Goal: Task Accomplishment & Management: Manage account settings

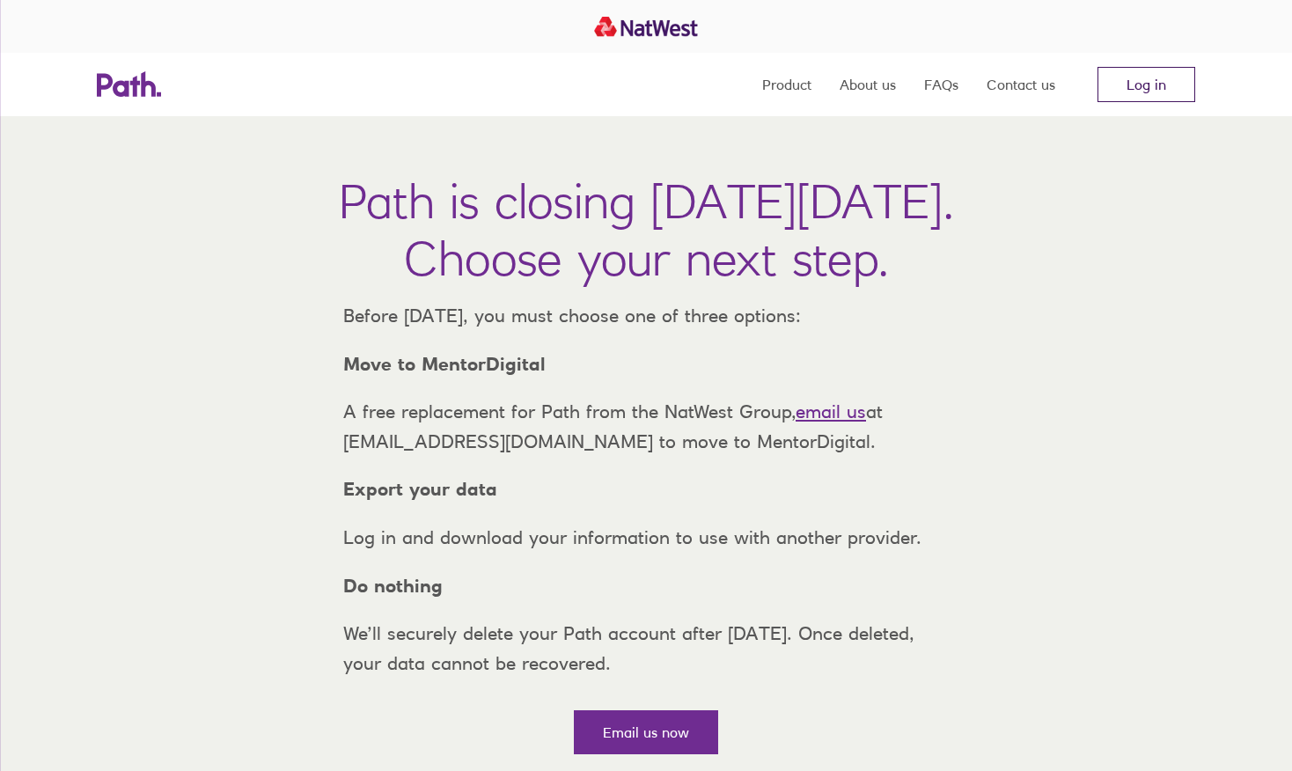
click at [1160, 95] on link "Log in" at bounding box center [1147, 84] width 98 height 35
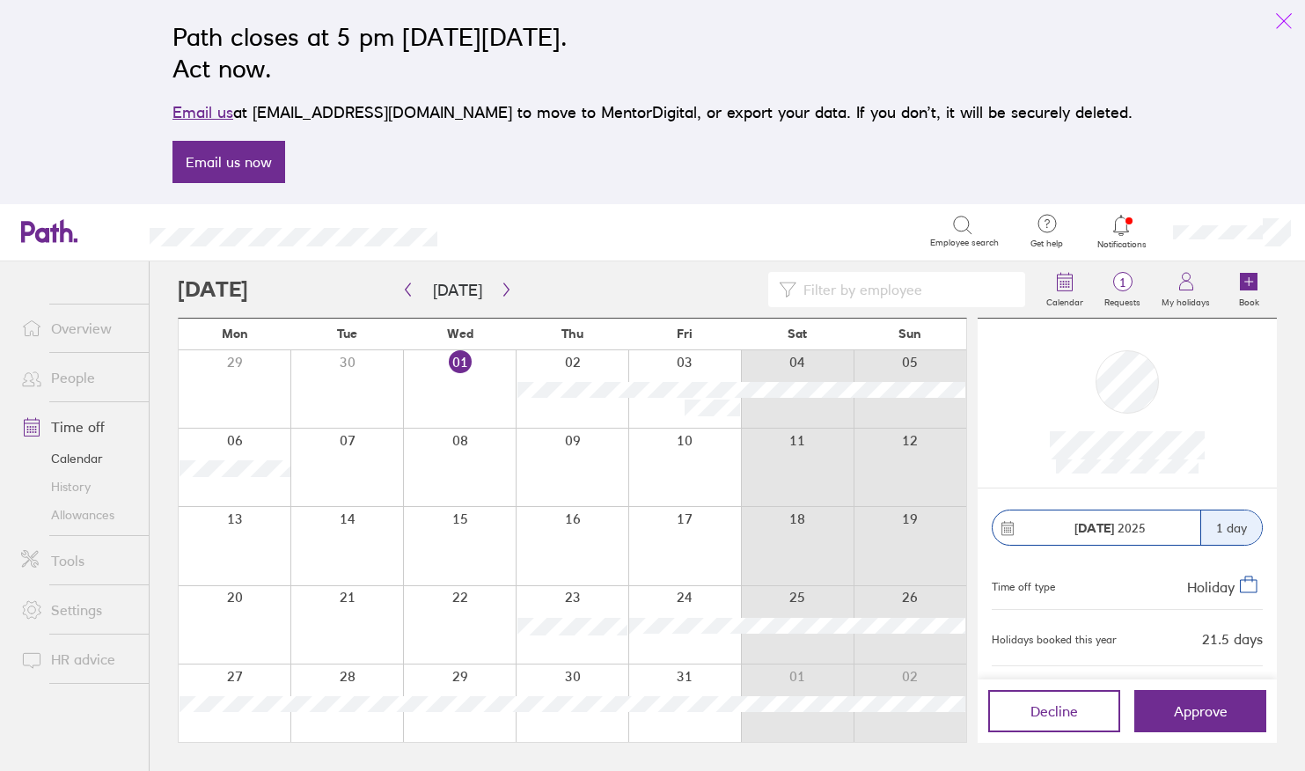
click at [1278, 18] on icon "link" at bounding box center [1284, 21] width 21 height 21
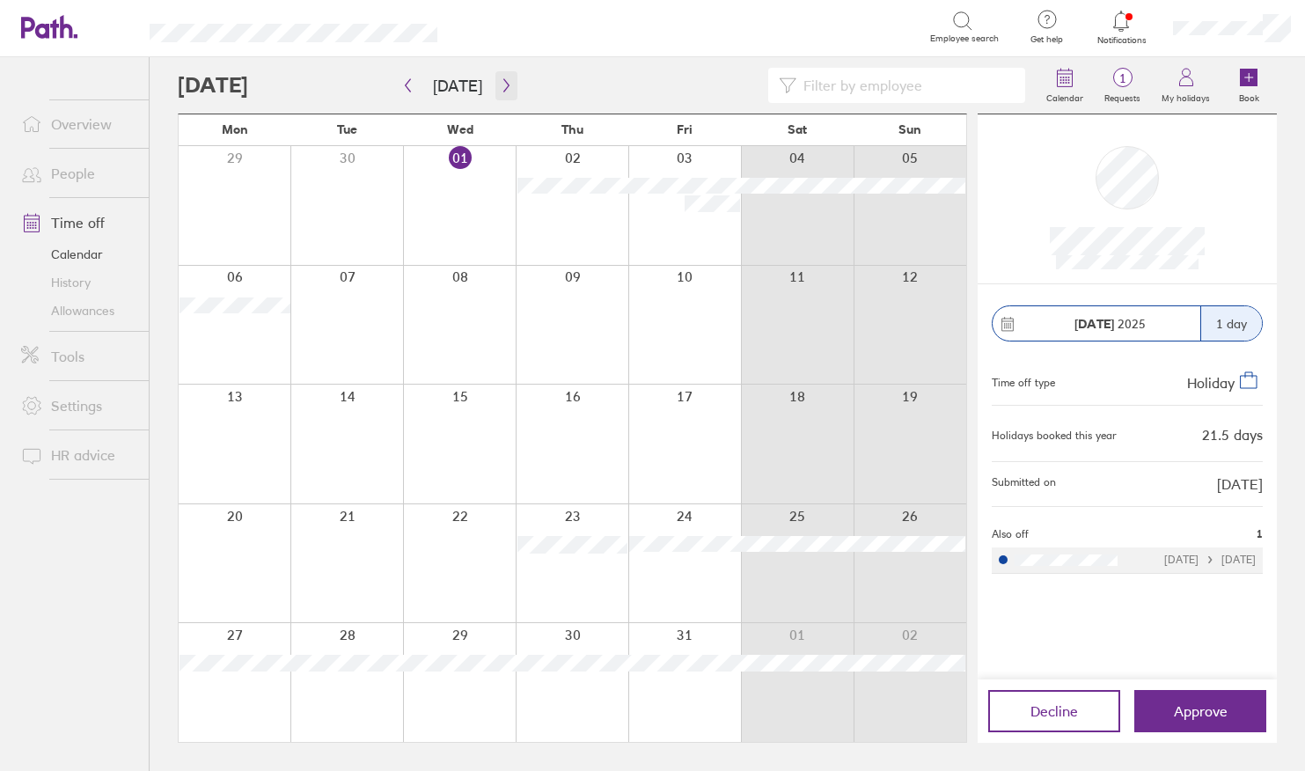
click at [503, 85] on icon "button" at bounding box center [505, 85] width 5 height 13
click at [413, 91] on icon "button" at bounding box center [407, 85] width 13 height 14
click at [1199, 703] on span "Approve" at bounding box center [1201, 711] width 54 height 16
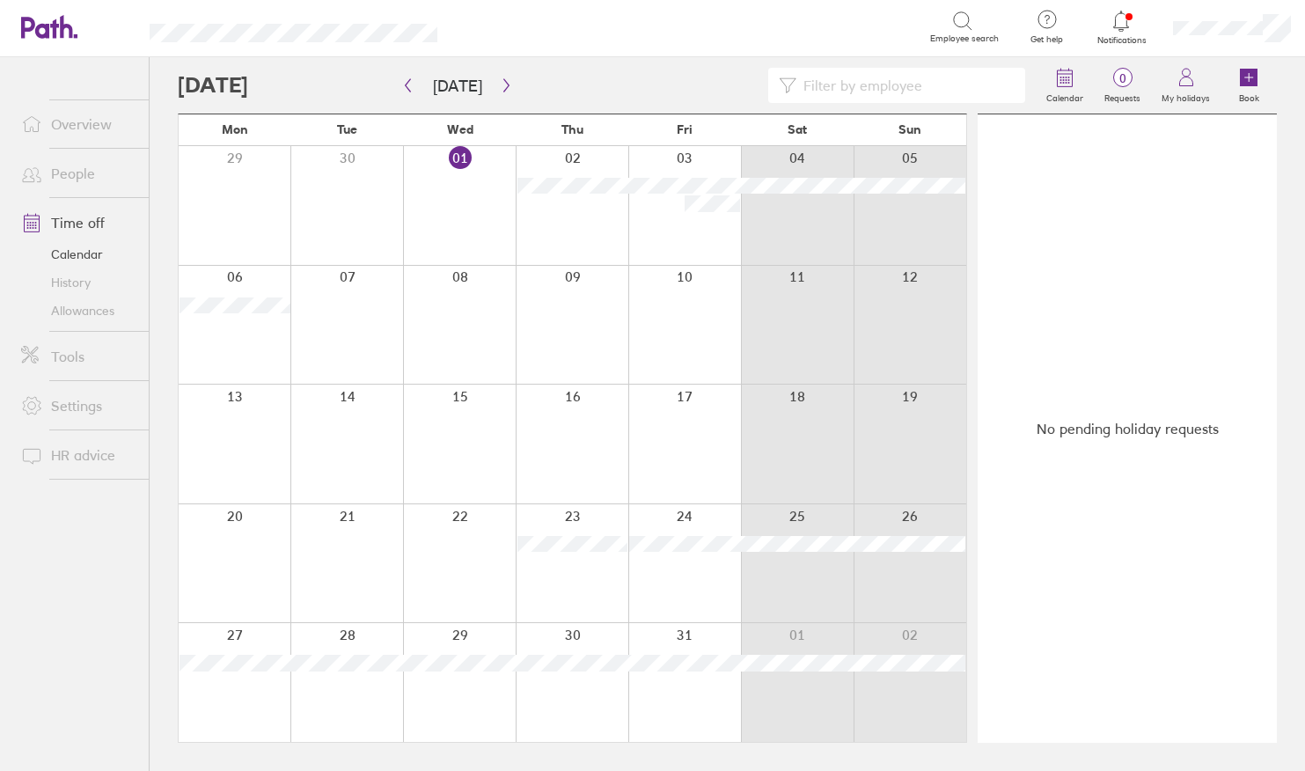
click at [1131, 20] on icon at bounding box center [1121, 21] width 21 height 21
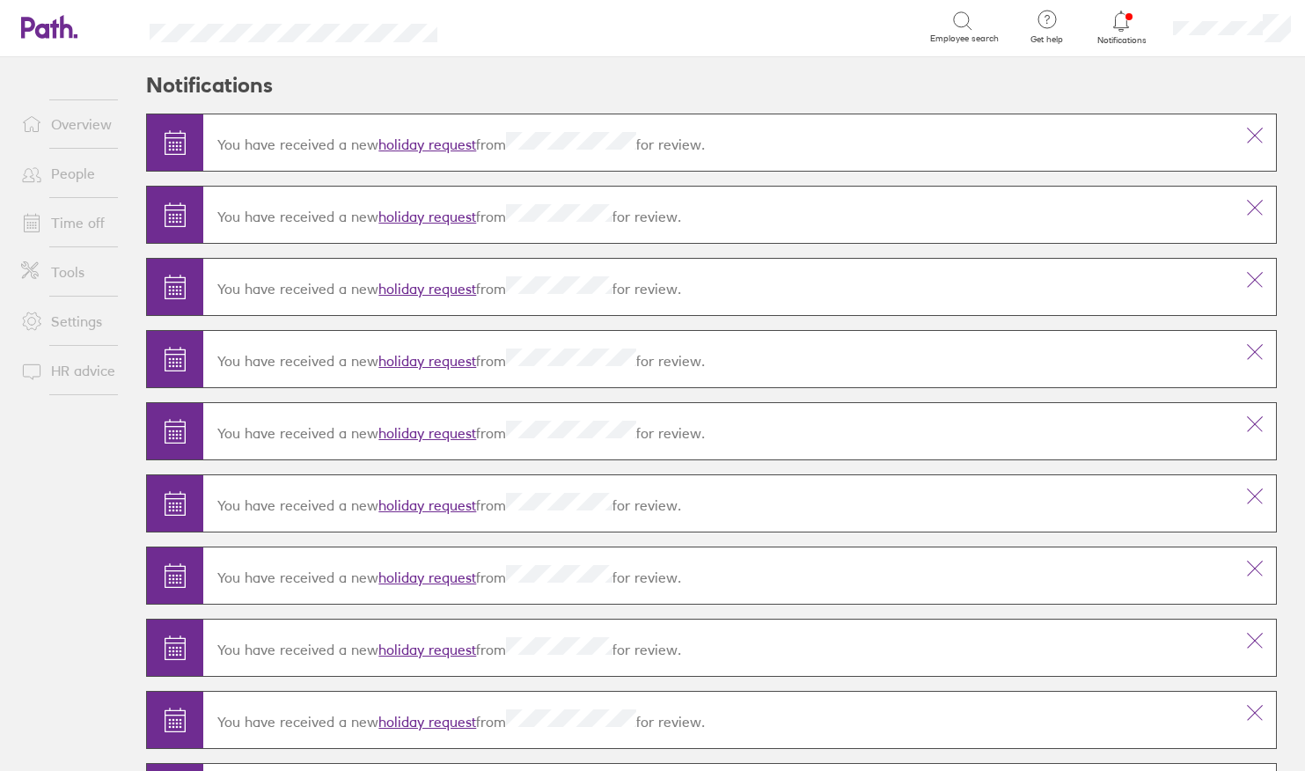
click at [75, 217] on link "Time off" at bounding box center [78, 222] width 142 height 35
